Goal: Task Accomplishment & Management: Manage account settings

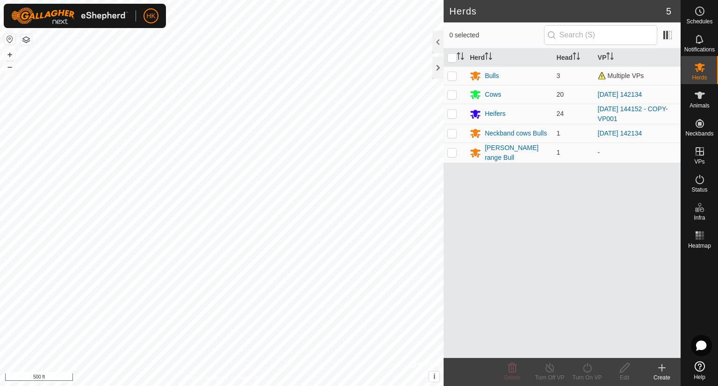
click at [717, 385] on html "HK Schedules Notifications Herds Animals Neckbands VPs Status Infra Heatmap Hel…" at bounding box center [359, 193] width 718 height 386
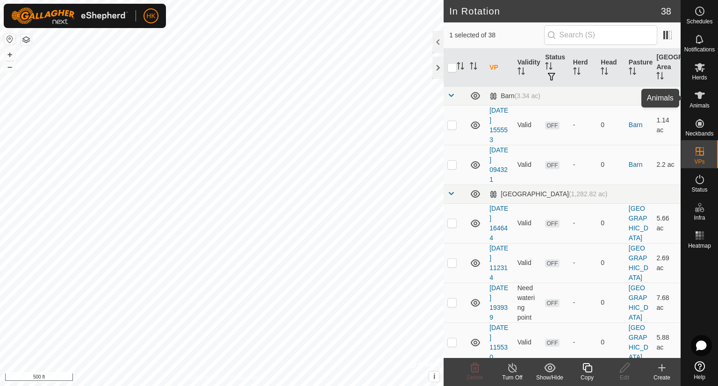
click at [693, 104] on span "Animals" at bounding box center [699, 106] width 20 height 6
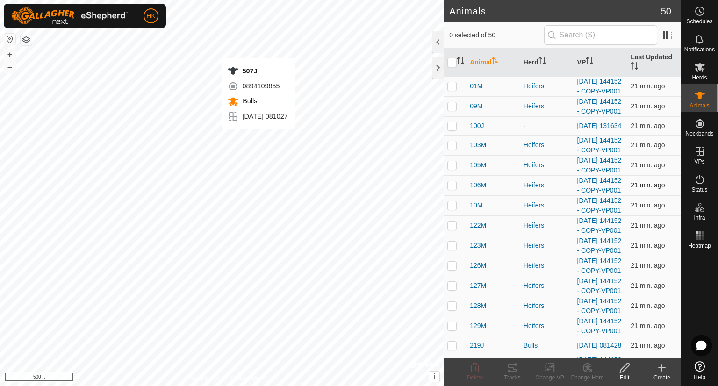
checkbox input "true"
click at [512, 372] on icon at bounding box center [511, 367] width 11 height 11
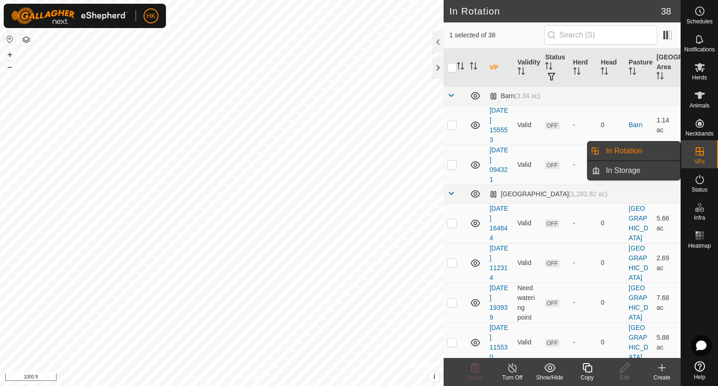
click at [654, 170] on link "In Storage" at bounding box center [640, 170] width 80 height 19
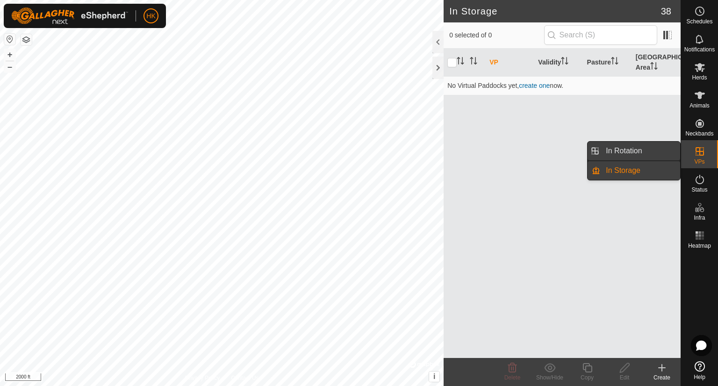
click at [664, 154] on link "In Rotation" at bounding box center [640, 151] width 80 height 19
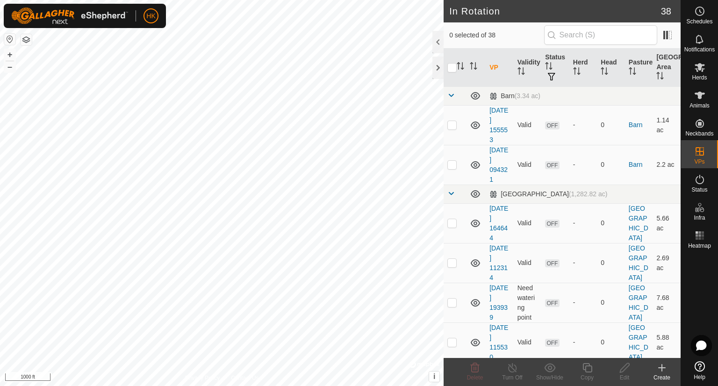
click at [662, 368] on icon at bounding box center [661, 368] width 7 height 0
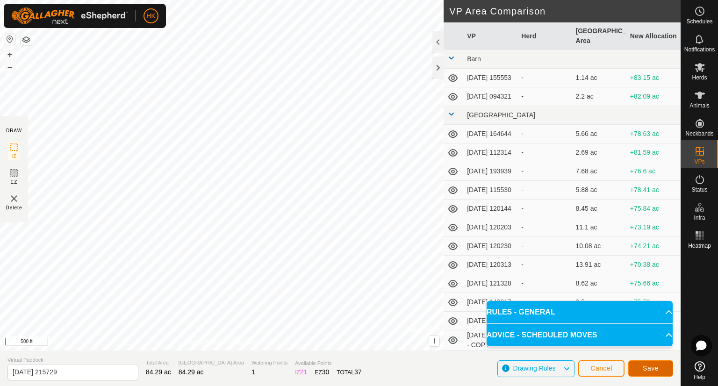
click at [635, 364] on button "Save" at bounding box center [650, 368] width 45 height 16
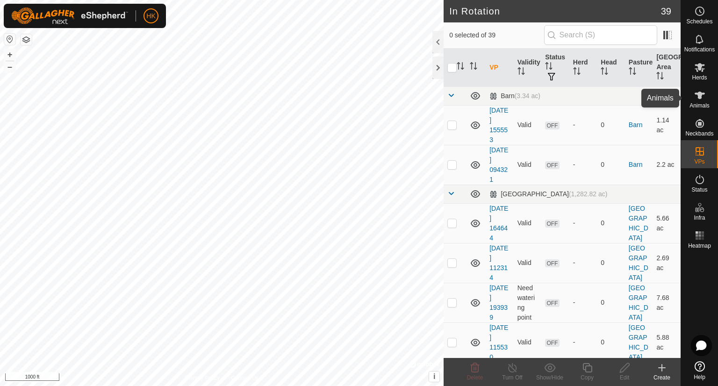
click at [700, 97] on icon at bounding box center [699, 95] width 10 height 7
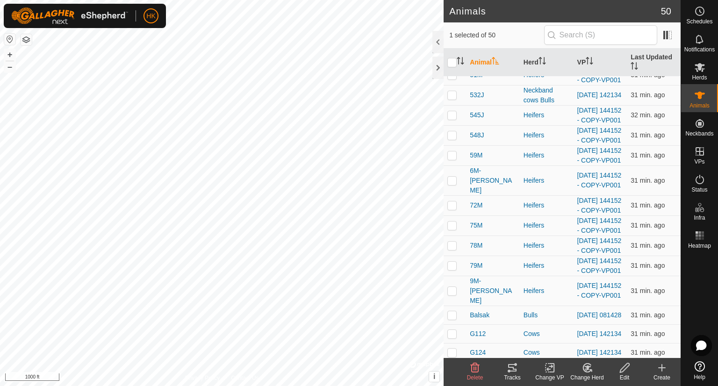
scroll to position [467, 0]
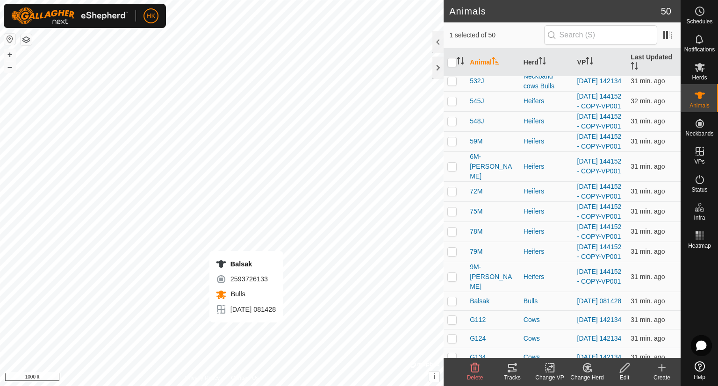
checkbox input "false"
checkbox input "true"
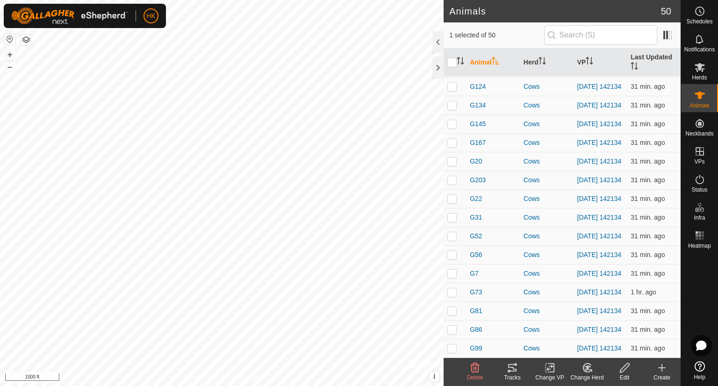
scroll to position [794, 0]
checkbox input "true"
checkbox input "false"
checkbox input "true"
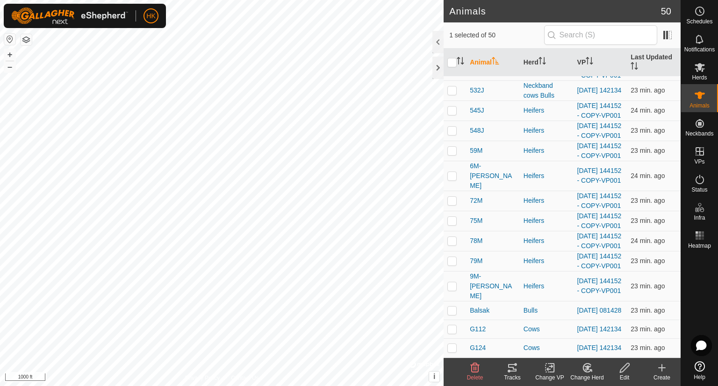
scroll to position [486, 0]
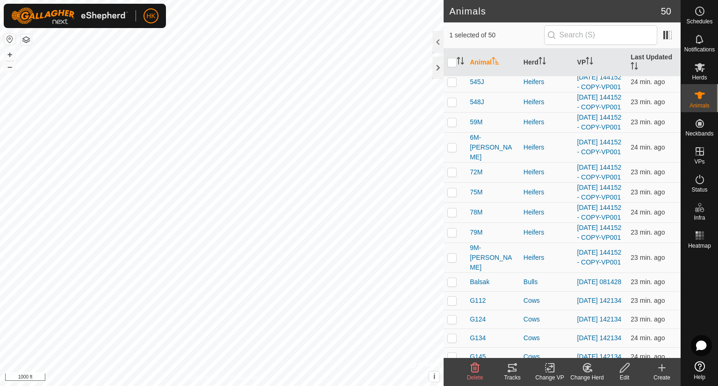
click at [584, 6] on link "[DATE] 081027" at bounding box center [599, 2] width 44 height 7
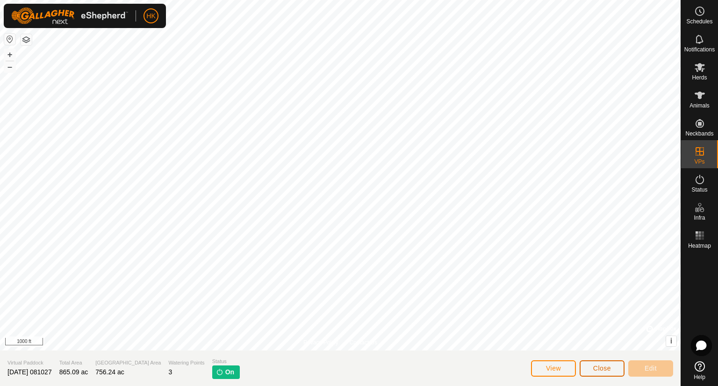
click at [593, 364] on span "Close" at bounding box center [602, 367] width 18 height 7
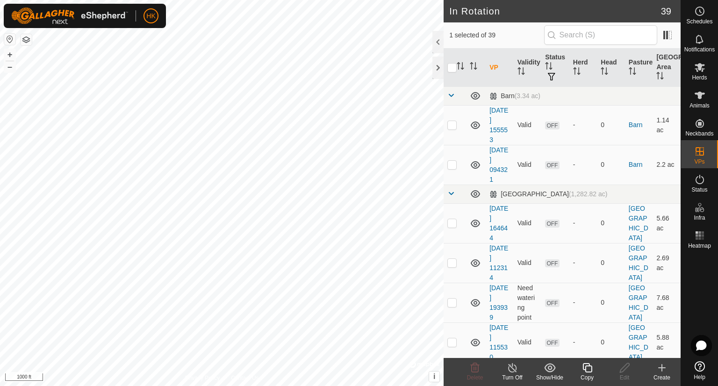
checkbox input "false"
checkbox input "true"
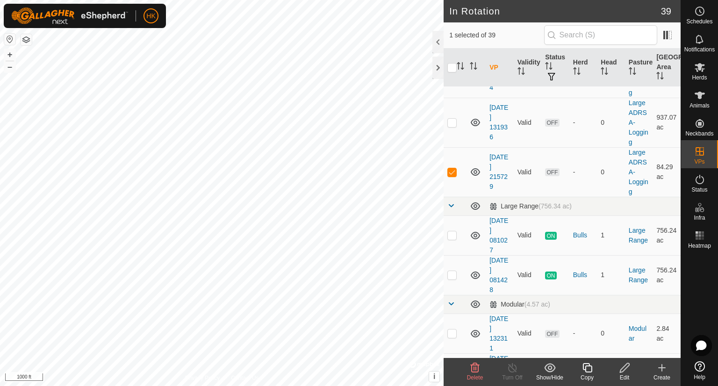
scroll to position [794, 0]
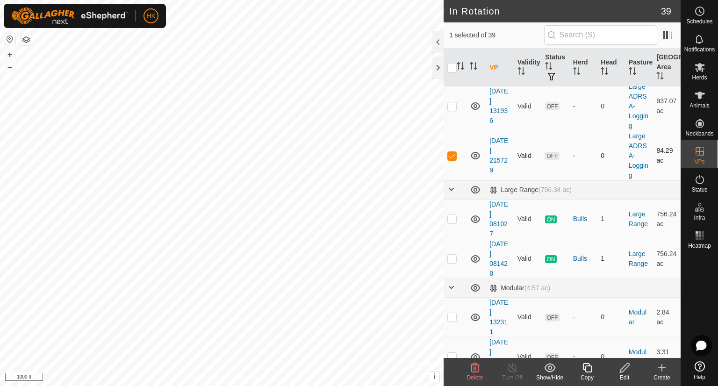
click at [549, 160] on span "OFF" at bounding box center [552, 156] width 14 height 8
click at [477, 161] on icon at bounding box center [474, 155] width 11 height 11
click at [475, 161] on icon at bounding box center [474, 155] width 11 height 11
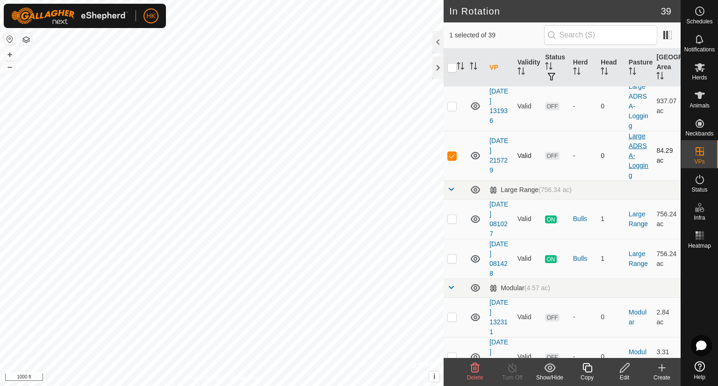
click at [628, 173] on link "Large ADRSA-Logging" at bounding box center [638, 155] width 20 height 47
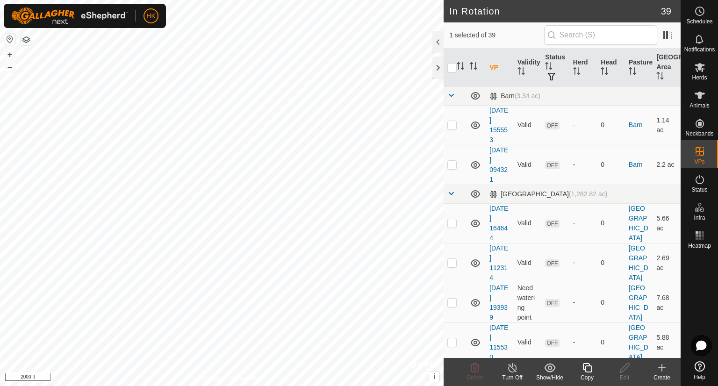
checkbox input "false"
checkbox input "true"
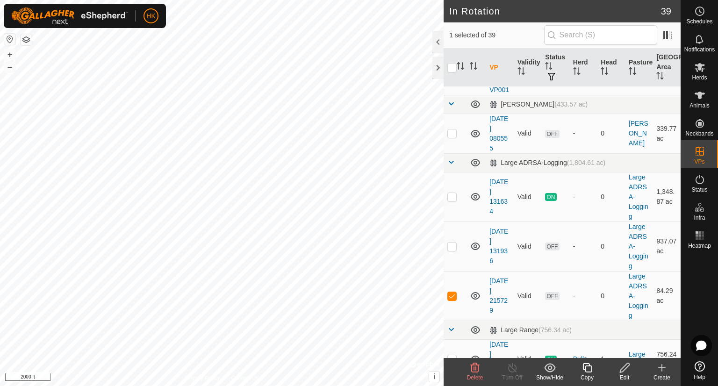
scroll to position [747, 0]
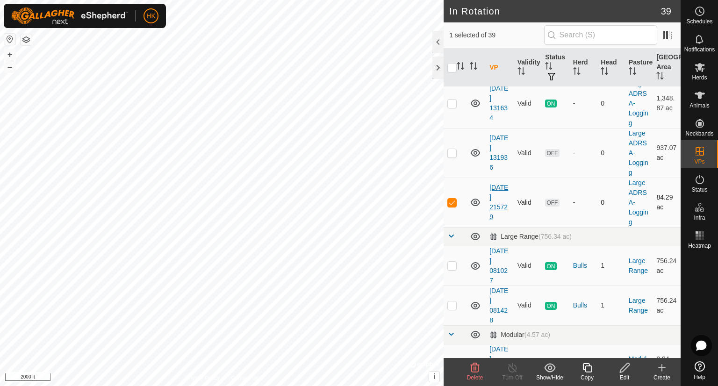
click at [491, 220] on link "[DATE] 215729" at bounding box center [498, 202] width 19 height 37
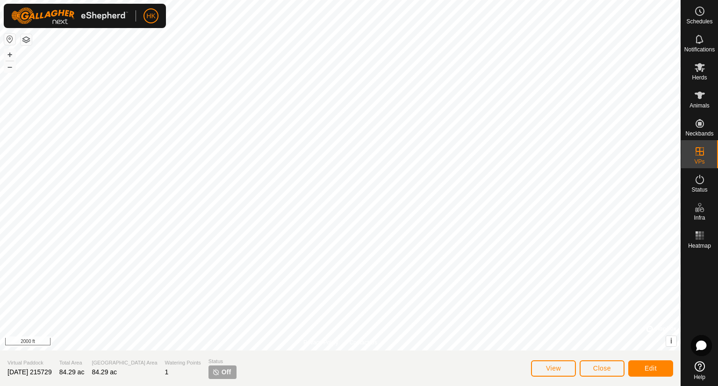
click at [221, 369] on span "Off" at bounding box center [225, 372] width 9 height 10
click at [700, 180] on icon at bounding box center [699, 179] width 11 height 11
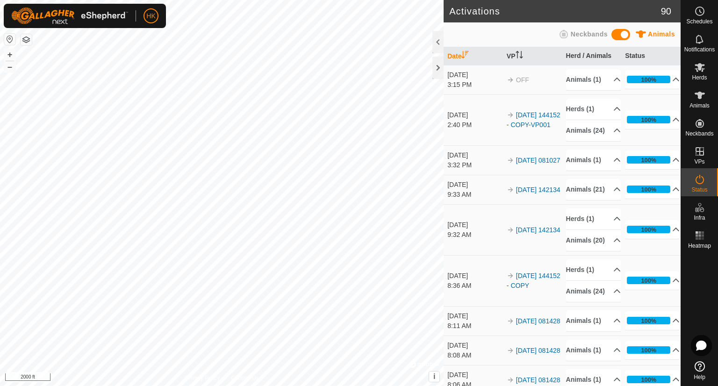
click at [667, 169] on p-accordion-header "100%" at bounding box center [652, 159] width 55 height 19
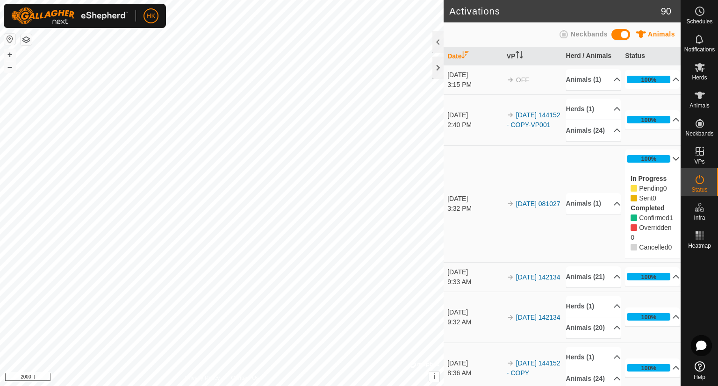
click at [663, 168] on p-accordion-header "100%" at bounding box center [652, 158] width 55 height 19
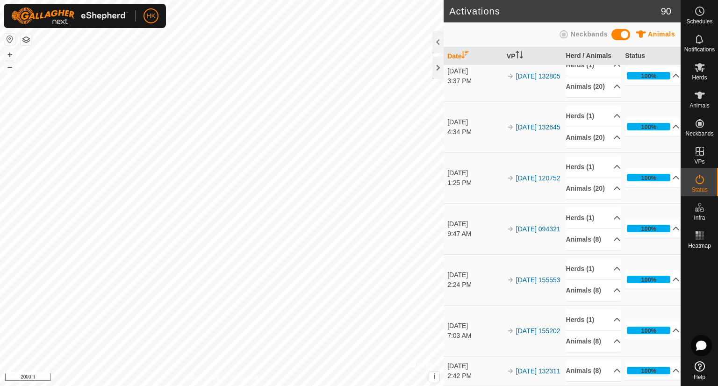
scroll to position [4388, 0]
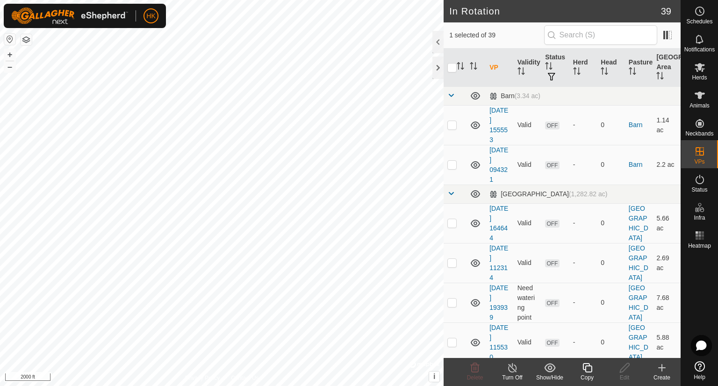
checkbox input "false"
checkbox input "true"
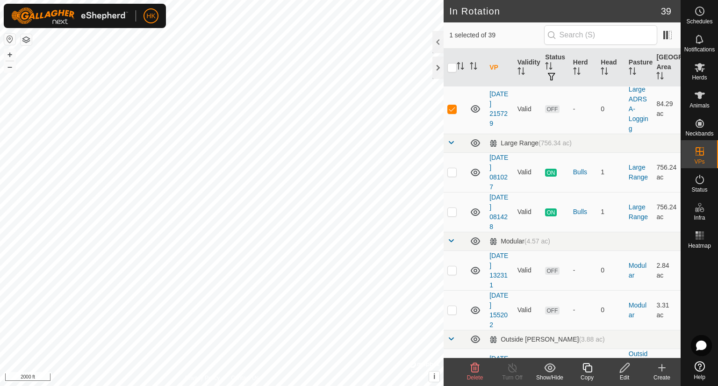
scroll to position [794, 0]
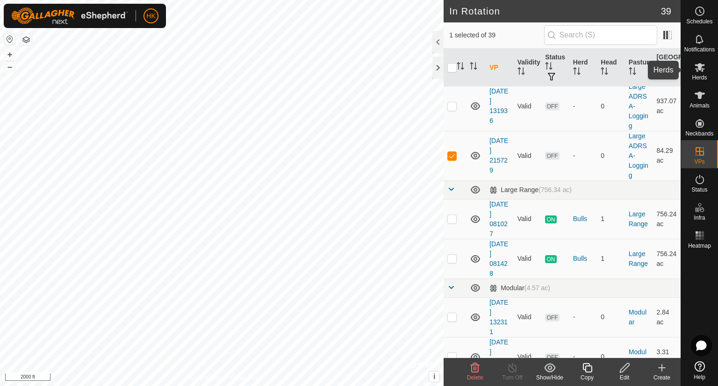
click at [700, 69] on icon at bounding box center [699, 67] width 10 height 9
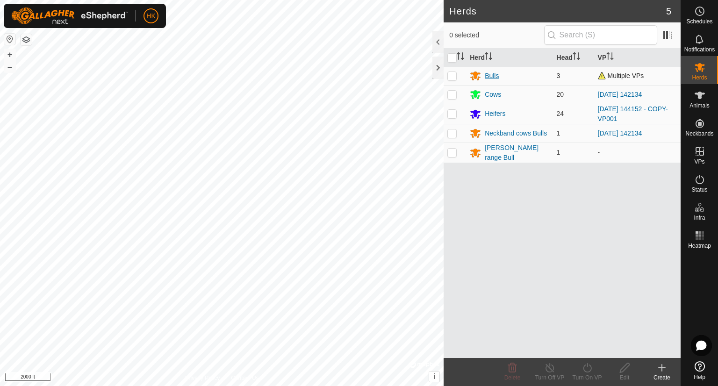
click at [520, 75] on div "Bulls" at bounding box center [508, 75] width 79 height 11
